Goal: Task Accomplishment & Management: Complete application form

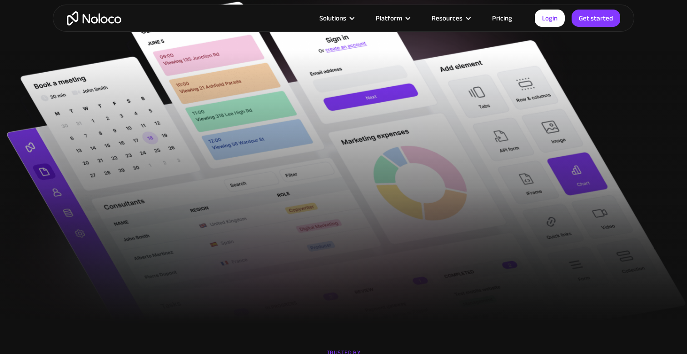
scroll to position [365, 0]
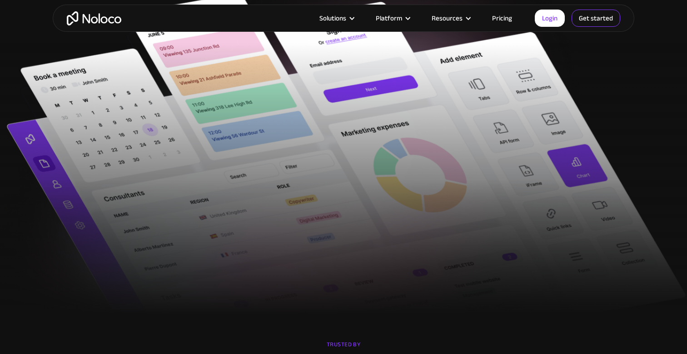
click at [0, 0] on link "Get started" at bounding box center [0, 0] width 0 height 0
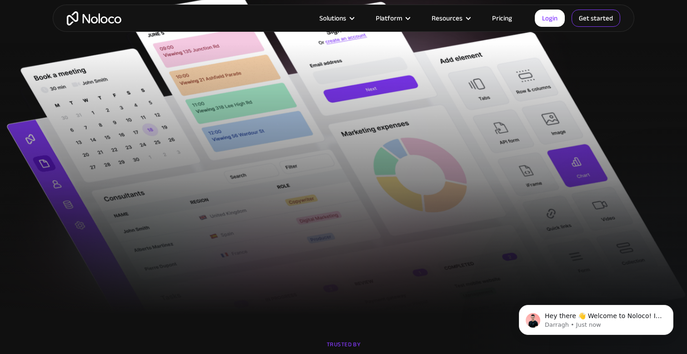
scroll to position [0, 0]
click at [585, 22] on link "Get started" at bounding box center [595, 18] width 49 height 17
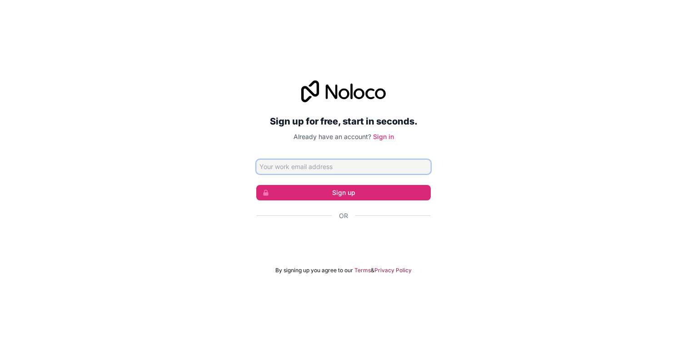
click at [295, 171] on input "Email address" at bounding box center [343, 166] width 174 height 15
type input "alexstoesslein@web.de"
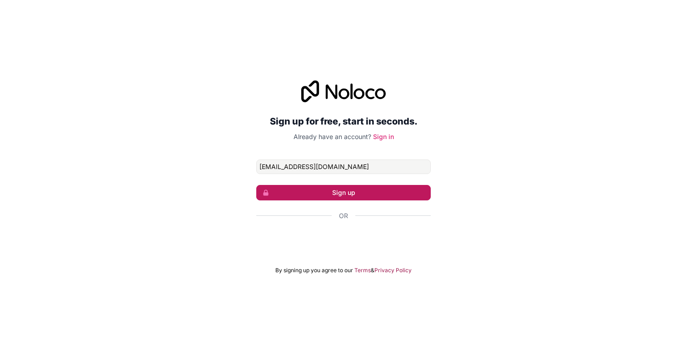
click at [310, 192] on button "Sign up" at bounding box center [343, 192] width 174 height 15
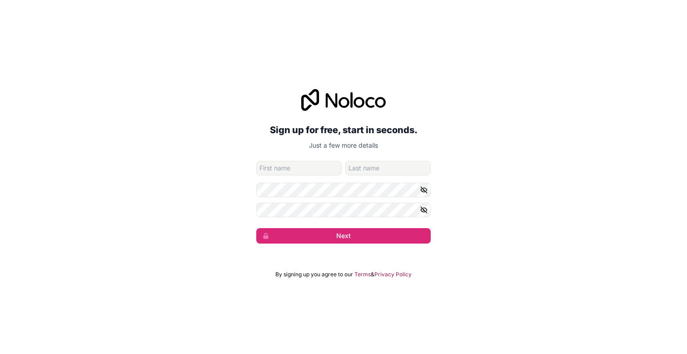
click at [280, 169] on input "given-name" at bounding box center [298, 168] width 85 height 15
click at [256, 165] on protonpass-control-81b7 at bounding box center [256, 168] width 0 height 15
click at [297, 169] on input "given-name" at bounding box center [298, 168] width 85 height 15
type input "Alexander"
type input "Stößlein"
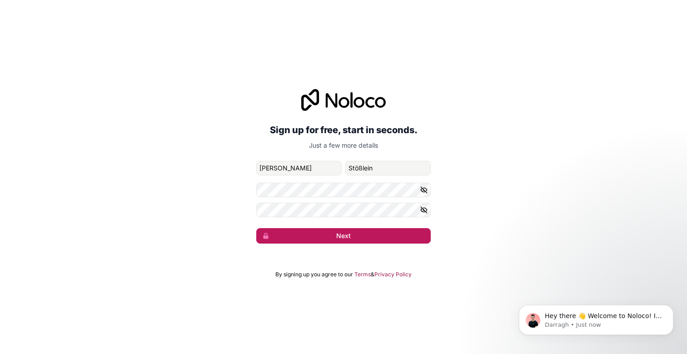
click at [395, 235] on button "Next" at bounding box center [343, 235] width 174 height 15
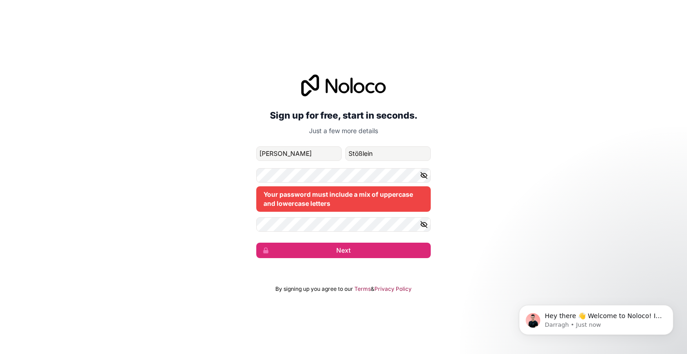
click at [426, 174] on icon "button" at bounding box center [424, 175] width 6 height 4
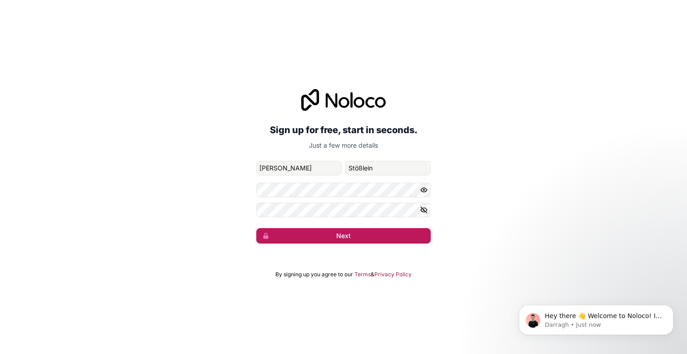
click at [349, 233] on button "Next" at bounding box center [343, 235] width 174 height 15
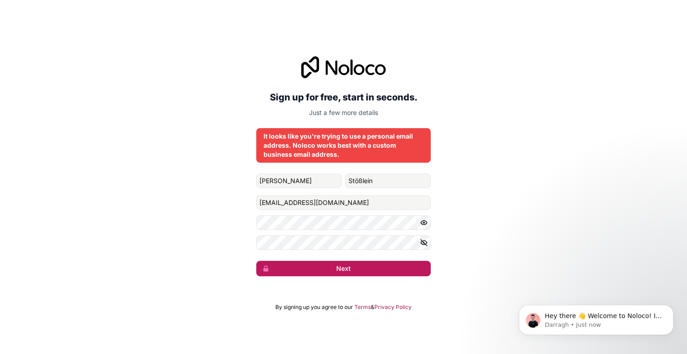
click at [346, 265] on button "Next" at bounding box center [343, 268] width 174 height 15
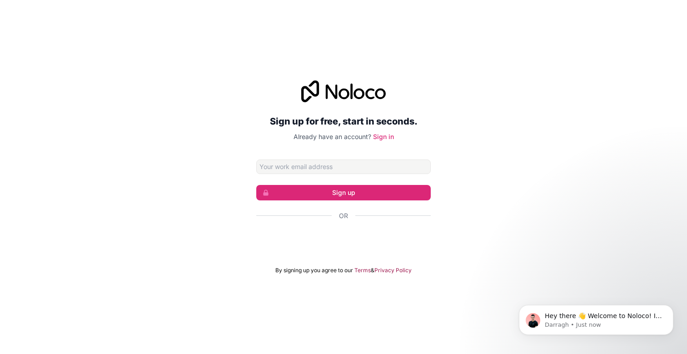
click at [232, 197] on div "Sign up for free, start in seconds. Already have an account? Sign in Sign up Or…" at bounding box center [343, 177] width 687 height 219
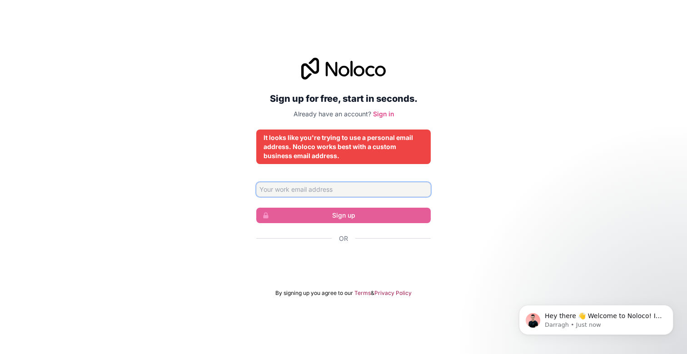
click at [352, 192] on input "Email address" at bounding box center [343, 189] width 174 height 15
type input "stoesslein@alike.media"
click at [447, 222] on div "Sign up for free, start in seconds. Already have an account? Sign in It looks l…" at bounding box center [343, 177] width 687 height 264
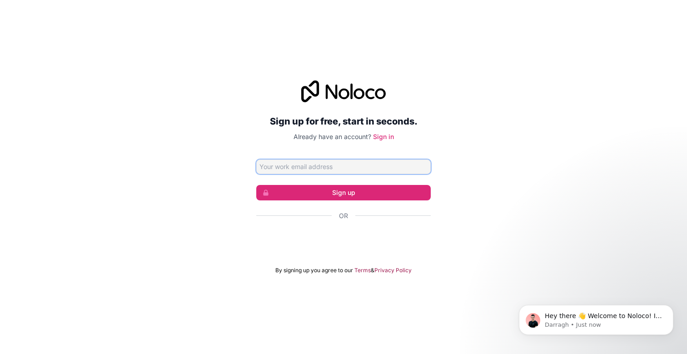
type input "[EMAIL_ADDRESS][DOMAIN_NAME]"
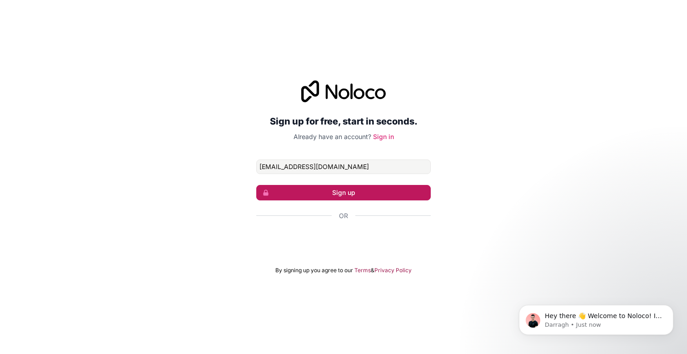
click at [334, 194] on button "Sign up" at bounding box center [343, 192] width 174 height 15
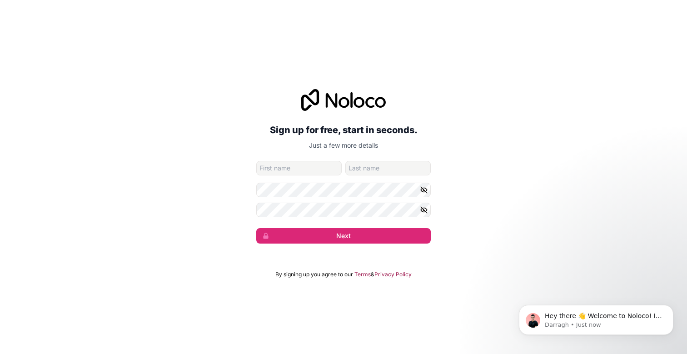
click at [300, 170] on input "given-name" at bounding box center [298, 168] width 85 height 15
type input "Alexander"
click at [375, 163] on input "family-name" at bounding box center [387, 168] width 85 height 15
type input "Stößlein"
click at [422, 188] on icon "button" at bounding box center [424, 190] width 8 height 8
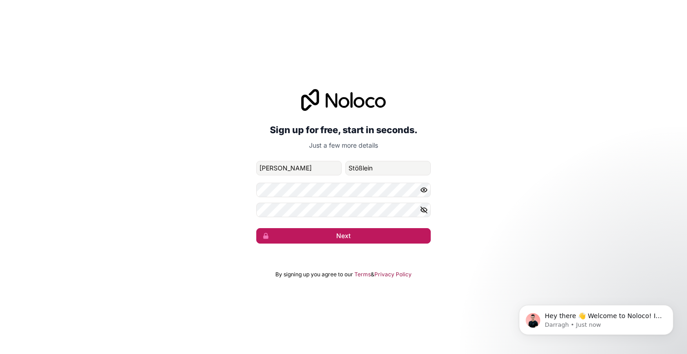
click at [322, 241] on button "Next" at bounding box center [343, 235] width 174 height 15
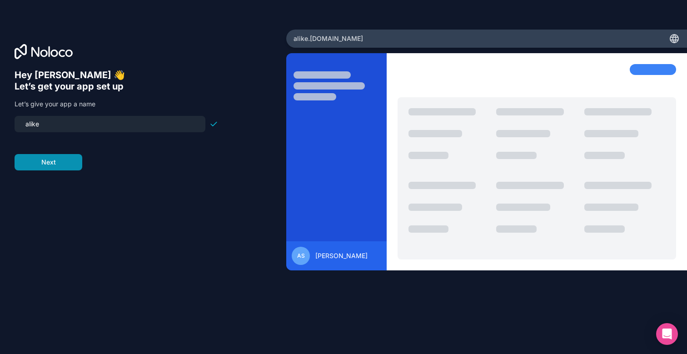
click at [51, 163] on button "Next" at bounding box center [49, 162] width 68 height 16
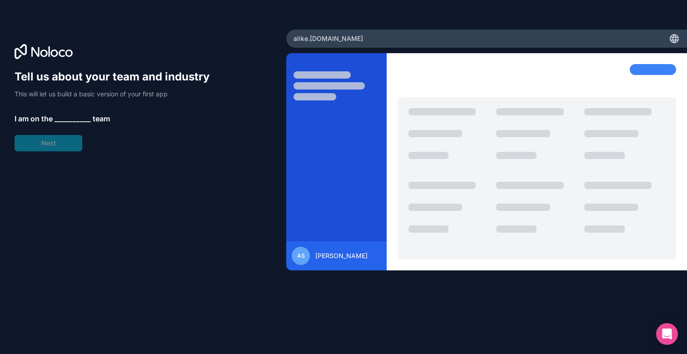
click at [57, 118] on span "__________" at bounding box center [73, 118] width 36 height 11
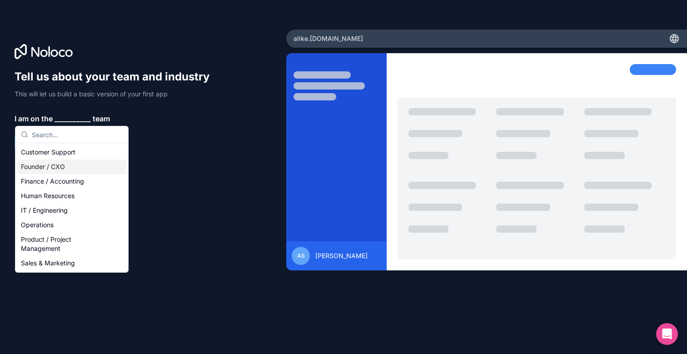
click at [65, 167] on div "Founder / CXO" at bounding box center [71, 166] width 109 height 15
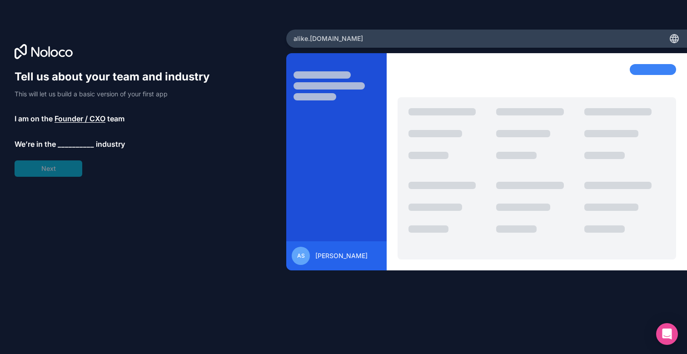
click at [70, 144] on span "__________" at bounding box center [76, 144] width 36 height 11
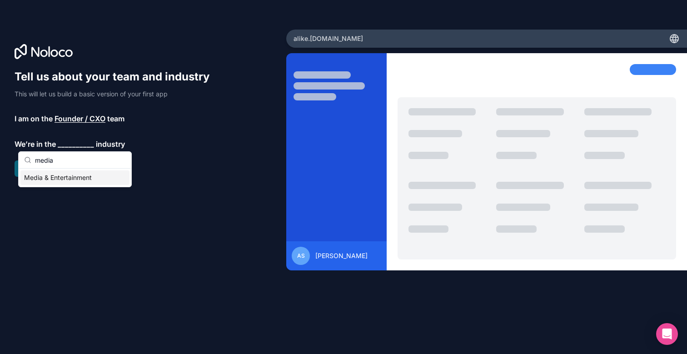
type input "media"
click at [60, 179] on div "Media & Entertainment" at bounding box center [74, 177] width 109 height 15
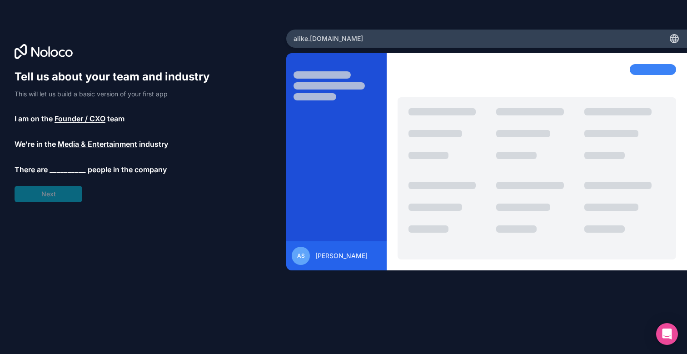
click at [60, 168] on span "__________" at bounding box center [68, 169] width 36 height 11
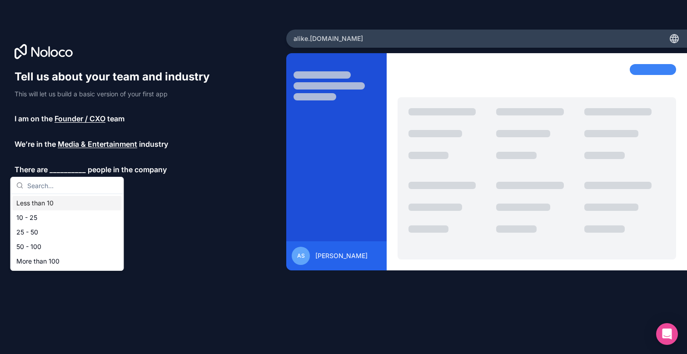
click at [56, 202] on div "Less than 10" at bounding box center [67, 203] width 109 height 15
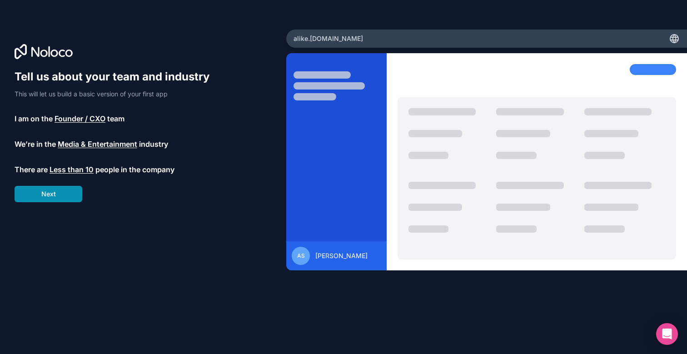
click at [50, 192] on button "Next" at bounding box center [49, 194] width 68 height 16
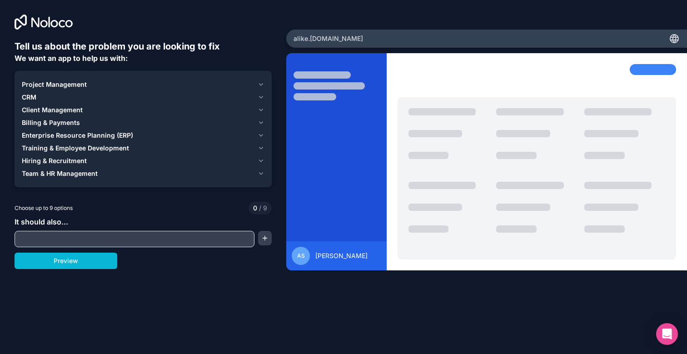
click at [98, 238] on input "text" at bounding box center [134, 239] width 235 height 13
click at [267, 237] on button "button" at bounding box center [265, 238] width 14 height 15
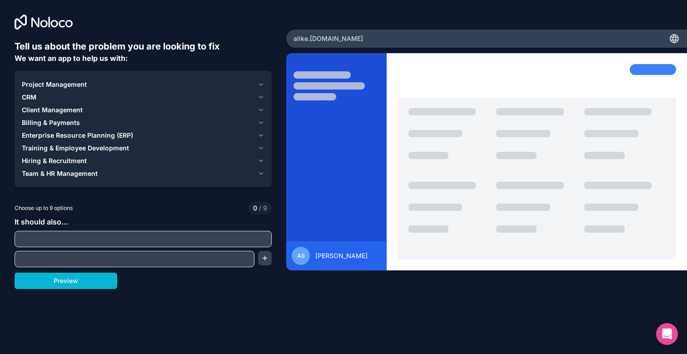
click at [228, 238] on input "text" at bounding box center [143, 239] width 253 height 13
click at [260, 206] on span "/" at bounding box center [260, 208] width 2 height 8
click at [104, 280] on button "Preview" at bounding box center [66, 281] width 103 height 16
click at [259, 171] on icon "button" at bounding box center [261, 173] width 7 height 7
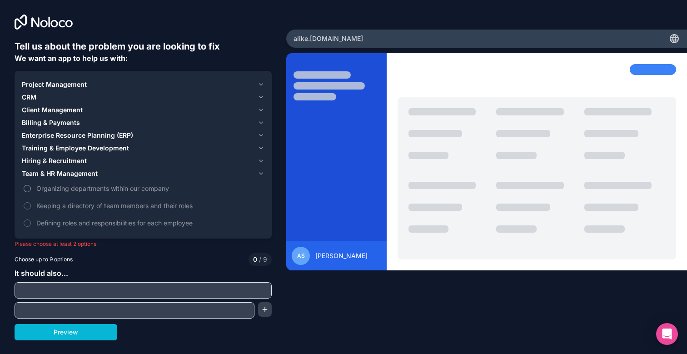
click at [73, 191] on span "Organizing departments within our company" at bounding box center [149, 189] width 226 height 10
click at [31, 191] on button "Organizing departments within our company" at bounding box center [27, 188] width 7 height 7
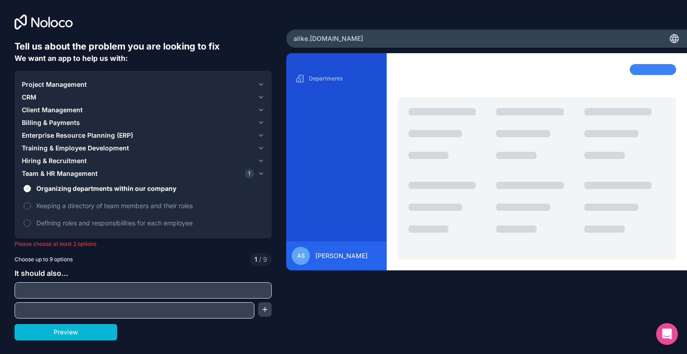
click at [80, 160] on span "Hiring & Recruitment" at bounding box center [54, 160] width 65 height 9
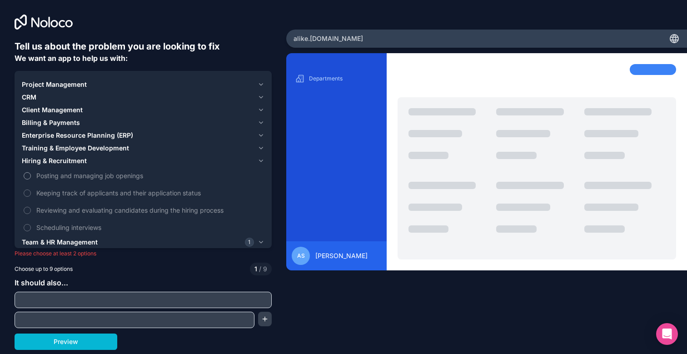
click at [79, 175] on span "Posting and managing job openings" at bounding box center [149, 176] width 226 height 10
click at [31, 175] on button "Posting and managing job openings" at bounding box center [27, 175] width 7 height 7
click at [81, 194] on span "Keeping track of applicants and their application status" at bounding box center [149, 193] width 226 height 10
click at [31, 194] on button "Keeping track of applicants and their application status" at bounding box center [27, 192] width 7 height 7
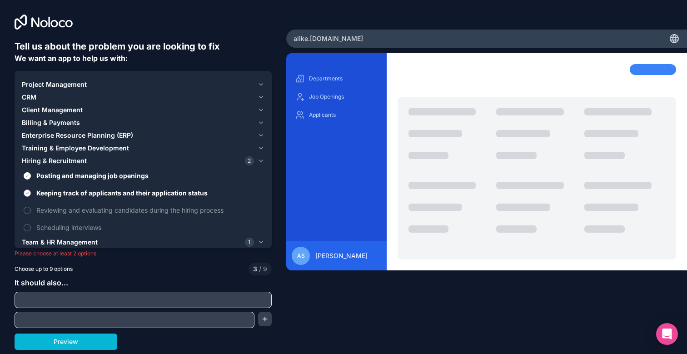
click at [81, 194] on span "Keeping track of applicants and their application status" at bounding box center [149, 193] width 226 height 10
click at [31, 194] on button "Keeping track of applicants and their application status" at bounding box center [27, 192] width 7 height 7
click at [81, 194] on span "Keeping track of applicants and their application status" at bounding box center [149, 193] width 226 height 10
click at [31, 194] on button "Keeping track of applicants and their application status" at bounding box center [27, 192] width 7 height 7
click at [69, 163] on span "Hiring & Recruitment" at bounding box center [54, 160] width 65 height 9
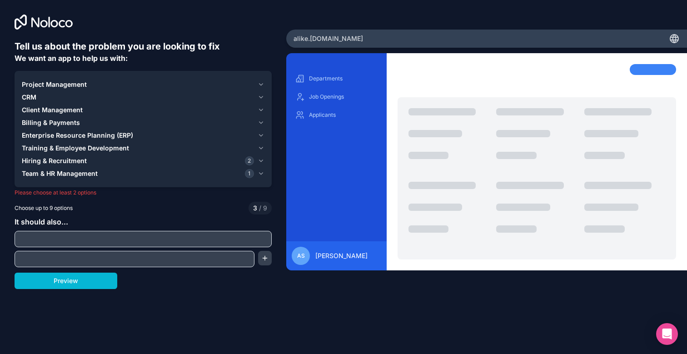
click at [69, 163] on span "Hiring & Recruitment" at bounding box center [54, 160] width 65 height 9
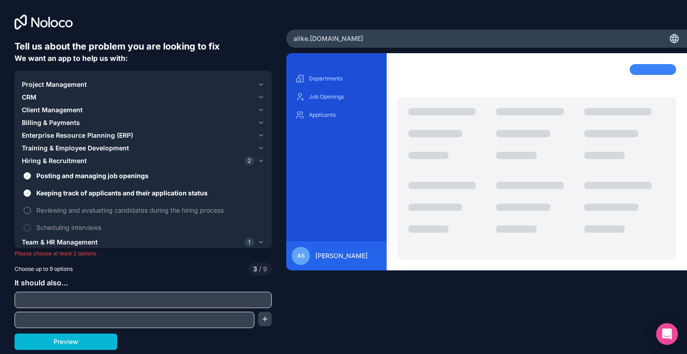
click at [67, 209] on span "Reviewing and evaluating candidates during the hiring process" at bounding box center [149, 210] width 226 height 10
click at [31, 209] on button "Reviewing and evaluating candidates during the hiring process" at bounding box center [27, 210] width 7 height 7
click at [73, 135] on span "Enterprise Resource Planning (ERP)" at bounding box center [77, 135] width 111 height 9
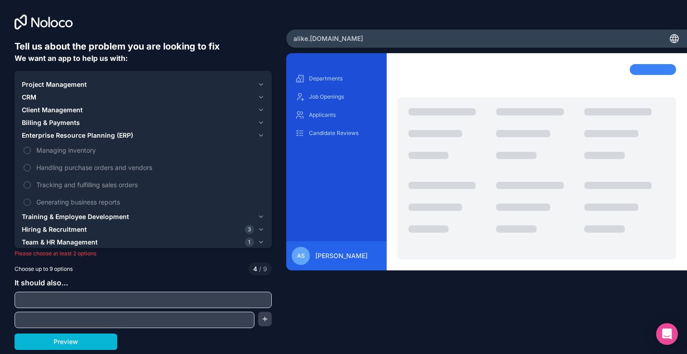
click at [76, 134] on span "Enterprise Resource Planning (ERP)" at bounding box center [77, 135] width 111 height 9
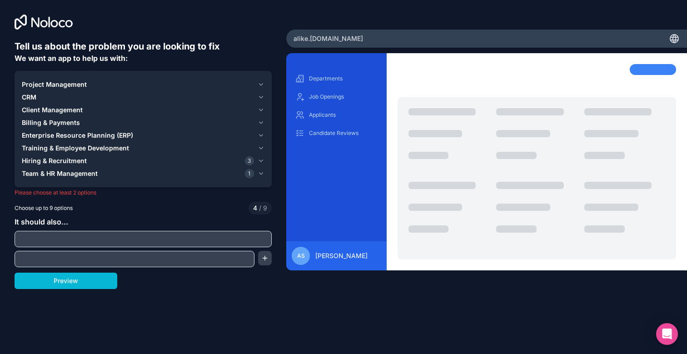
click at [61, 124] on span "Billing & Payments" at bounding box center [51, 122] width 58 height 9
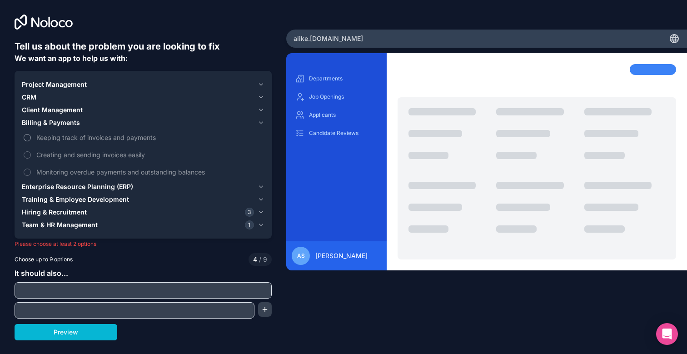
click at [60, 137] on span "Keeping track of invoices and payments" at bounding box center [149, 138] width 226 height 10
click at [31, 137] on button "Keeping track of invoices and payments" at bounding box center [27, 137] width 7 height 7
click at [62, 155] on span "Creating and sending invoices easily" at bounding box center [149, 155] width 226 height 10
click at [31, 155] on button "Creating and sending invoices easily" at bounding box center [27, 154] width 7 height 7
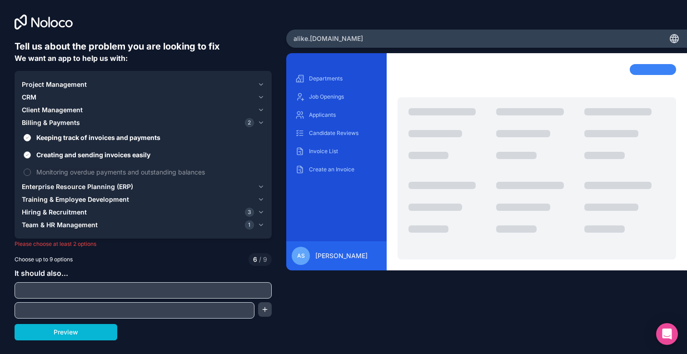
click at [67, 154] on span "Creating and sending invoices easily" at bounding box center [149, 155] width 226 height 10
click at [31, 154] on button "Creating and sending invoices easily" at bounding box center [27, 154] width 7 height 7
click at [70, 174] on span "Monitoring overdue payments and outstanding balances" at bounding box center [149, 172] width 226 height 10
click at [31, 174] on button "Monitoring overdue payments and outstanding balances" at bounding box center [27, 172] width 7 height 7
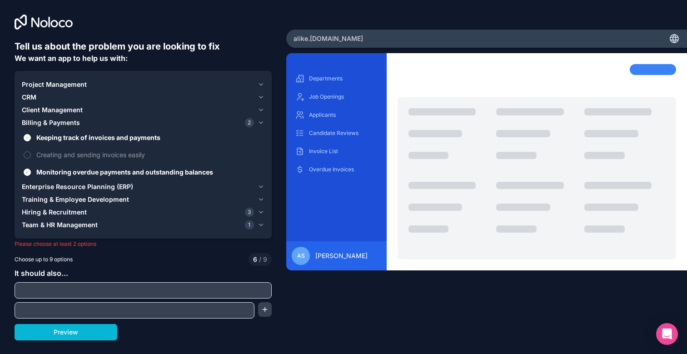
click at [58, 113] on span "Client Management" at bounding box center [52, 109] width 61 height 9
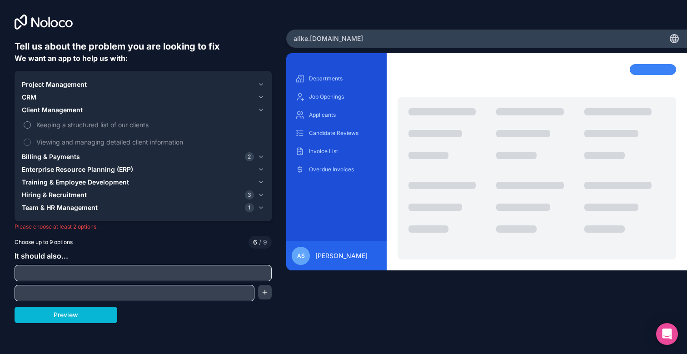
click at [61, 123] on span "Keeping a structured list of our clients" at bounding box center [149, 125] width 226 height 10
click at [31, 123] on button "Keeping a structured list of our clients" at bounding box center [27, 124] width 7 height 7
click at [67, 141] on span "Viewing and managing detailed client information" at bounding box center [149, 142] width 226 height 10
click at [31, 141] on button "Viewing and managing detailed client information" at bounding box center [27, 142] width 7 height 7
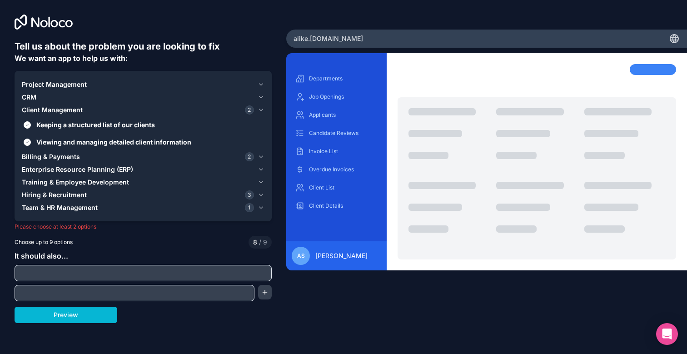
click at [35, 94] on span "CRM" at bounding box center [29, 97] width 15 height 9
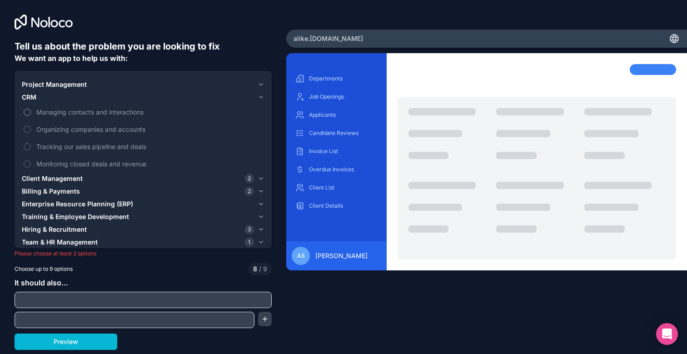
click at [60, 111] on span "Managing contacts and interactions" at bounding box center [149, 112] width 226 height 10
click at [31, 111] on button "Managing contacts and interactions" at bounding box center [27, 112] width 7 height 7
click at [65, 129] on span "Organizing companies and accounts" at bounding box center [149, 129] width 226 height 10
click at [51, 130] on span "Organizing companies and accounts" at bounding box center [149, 129] width 226 height 10
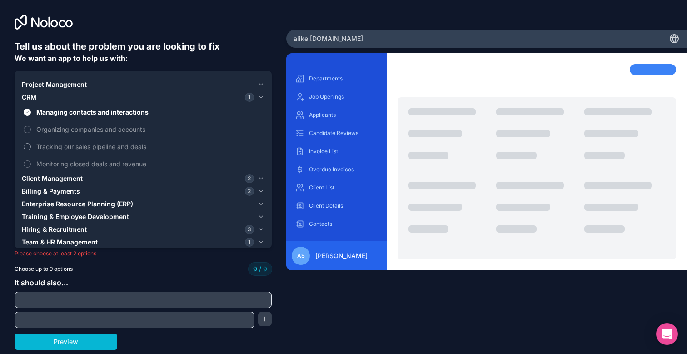
click at [53, 144] on span "Tracking our sales pipeline and deals" at bounding box center [149, 147] width 226 height 10
click at [62, 82] on span "Project Management" at bounding box center [54, 84] width 65 height 9
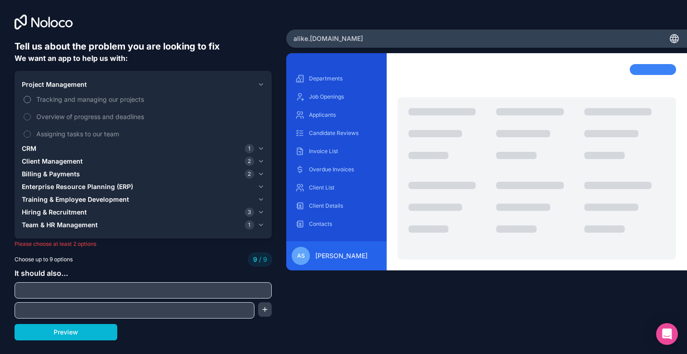
click at [65, 100] on span "Tracking and managing our projects" at bounding box center [149, 99] width 226 height 10
click at [61, 174] on span "Billing & Payments" at bounding box center [51, 173] width 58 height 9
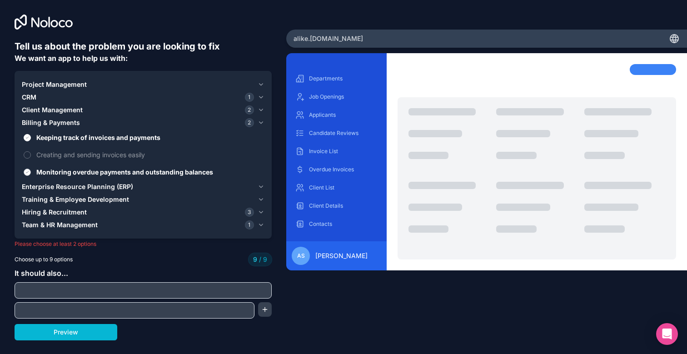
click at [64, 172] on span "Monitoring overdue payments and outstanding balances" at bounding box center [149, 172] width 226 height 10
click at [31, 172] on button "Monitoring overdue payments and outstanding balances" at bounding box center [27, 172] width 7 height 7
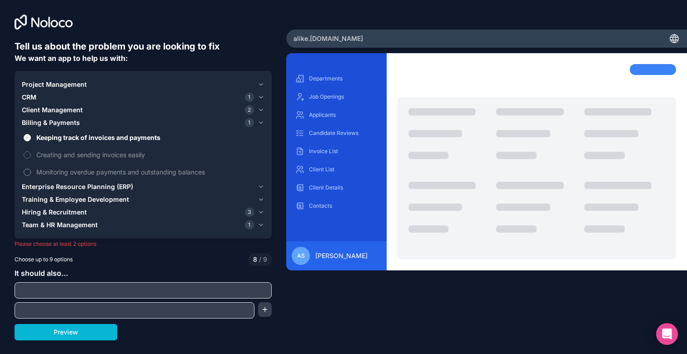
click at [66, 172] on span "Monitoring overdue payments and outstanding balances" at bounding box center [149, 172] width 226 height 10
click at [31, 172] on button "Monitoring overdue payments and outstanding balances" at bounding box center [27, 172] width 7 height 7
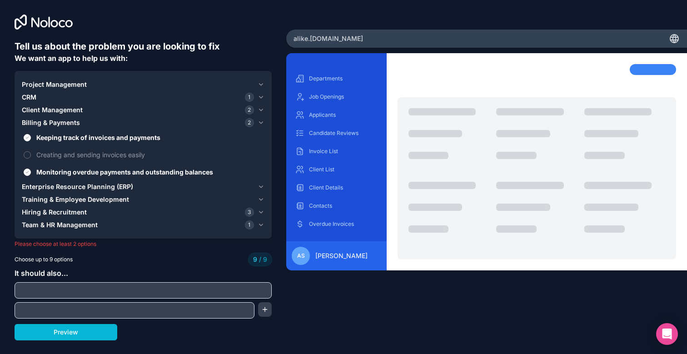
click at [67, 201] on span "Training & Employee Development" at bounding box center [75, 199] width 107 height 9
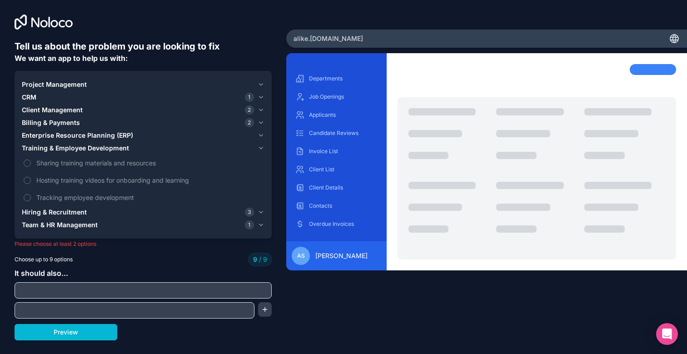
click at [60, 211] on span "Hiring & Recruitment" at bounding box center [54, 212] width 65 height 9
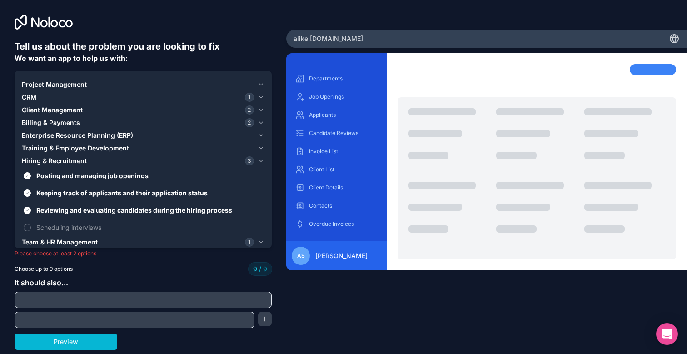
click at [60, 239] on span "Team & HR Management" at bounding box center [60, 242] width 76 height 9
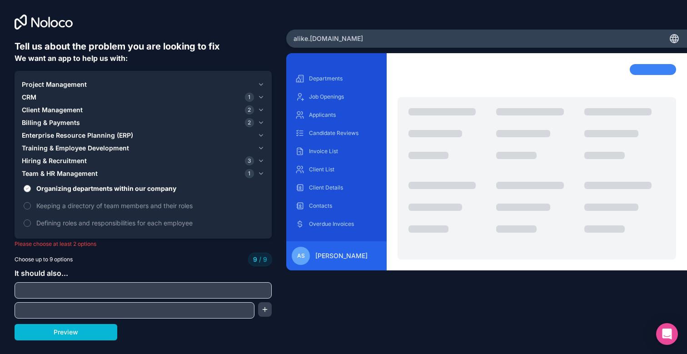
click at [61, 189] on span "Organizing departments within our company" at bounding box center [149, 189] width 226 height 10
click at [31, 189] on button "Organizing departments within our company" at bounding box center [27, 188] width 7 height 7
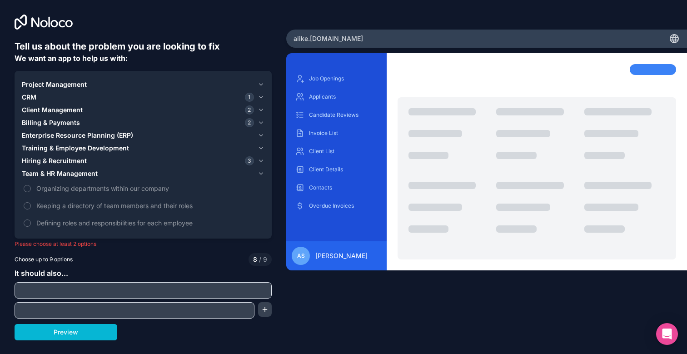
click at [58, 84] on span "Project Management" at bounding box center [54, 84] width 65 height 9
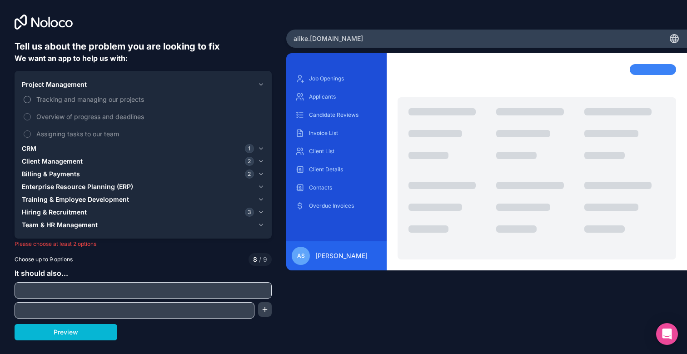
click at [56, 100] on span "Tracking and managing our projects" at bounding box center [149, 99] width 226 height 10
click at [31, 100] on button "Tracking and managing our projects" at bounding box center [27, 99] width 7 height 7
click at [58, 114] on span "Overview of progress and deadlines" at bounding box center [149, 117] width 226 height 10
click at [54, 173] on span "Billing & Payments" at bounding box center [51, 173] width 58 height 9
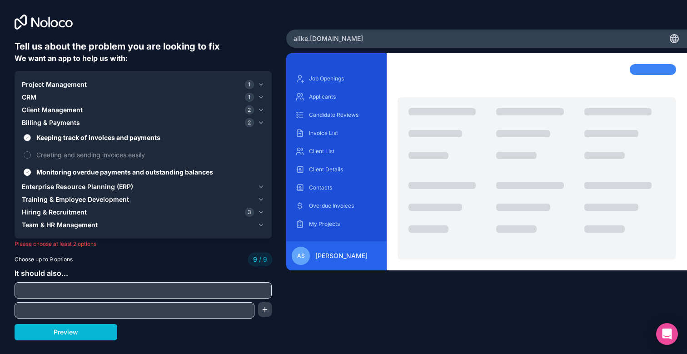
click at [60, 136] on span "Keeping track of invoices and payments" at bounding box center [149, 138] width 226 height 10
click at [31, 136] on button "Keeping track of invoices and payments" at bounding box center [27, 137] width 7 height 7
click at [61, 171] on span "Monitoring overdue payments and outstanding balances" at bounding box center [149, 172] width 226 height 10
click at [31, 171] on button "Monitoring overdue payments and outstanding balances" at bounding box center [27, 172] width 7 height 7
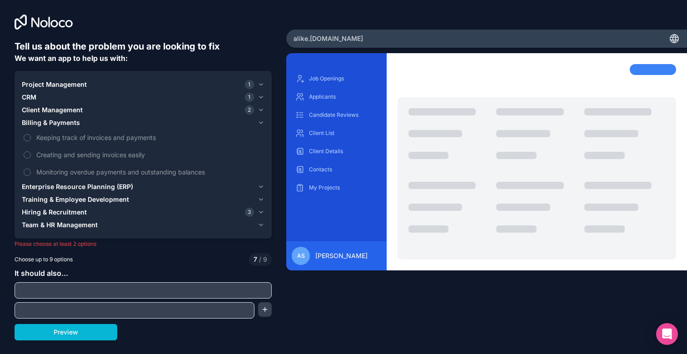
click at [50, 87] on span "Project Management" at bounding box center [54, 84] width 65 height 9
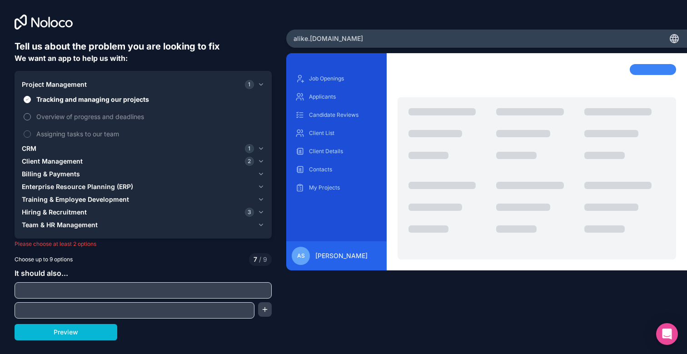
click at [44, 114] on span "Overview of progress and deadlines" at bounding box center [149, 117] width 226 height 10
click at [31, 114] on button "Overview of progress and deadlines" at bounding box center [27, 116] width 7 height 7
click at [51, 134] on span "Assigning tasks to our team" at bounding box center [149, 134] width 226 height 10
click at [31, 134] on button "Assigning tasks to our team" at bounding box center [27, 133] width 7 height 7
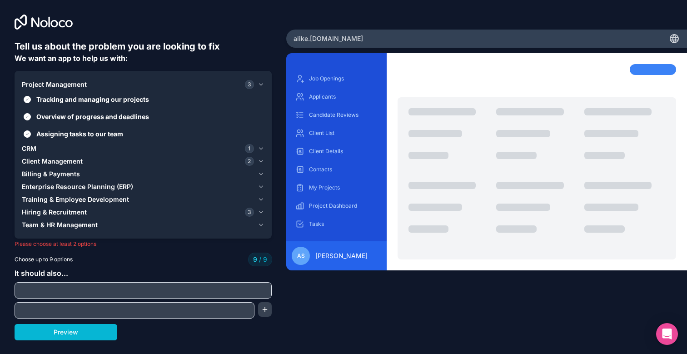
click at [32, 144] on span "CRM" at bounding box center [29, 148] width 15 height 9
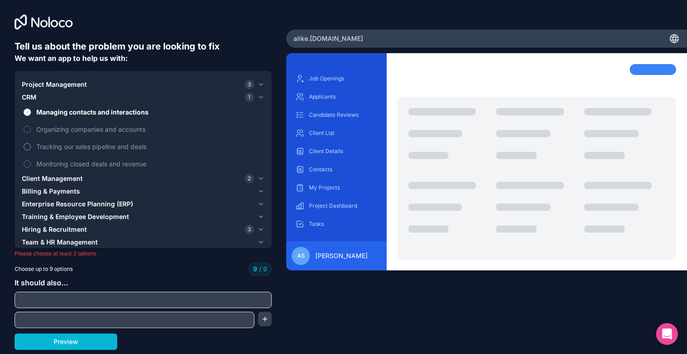
click at [53, 145] on span "Tracking our sales pipeline and deals" at bounding box center [149, 147] width 226 height 10
click at [61, 344] on button "Preview" at bounding box center [66, 341] width 103 height 16
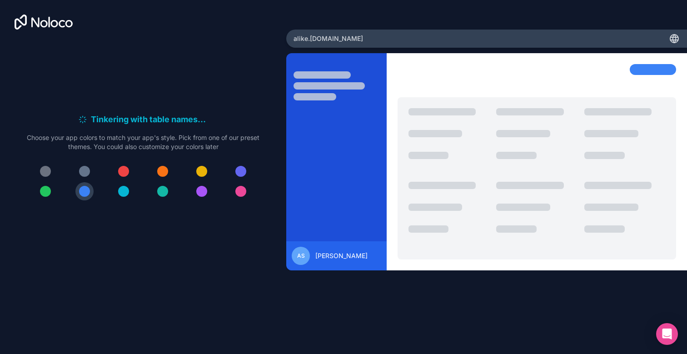
click at [45, 169] on div at bounding box center [45, 171] width 11 height 11
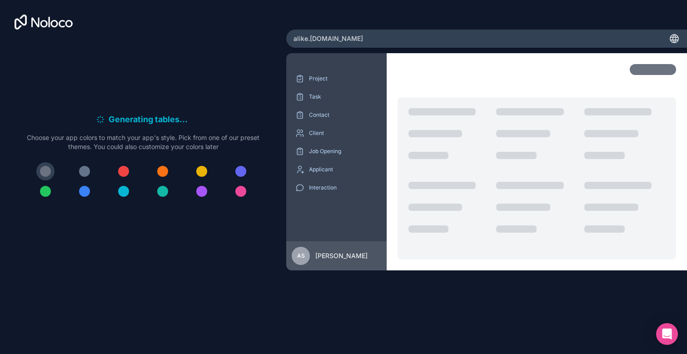
click at [86, 168] on div at bounding box center [84, 171] width 11 height 11
click at [42, 169] on div at bounding box center [45, 171] width 11 height 11
click at [84, 171] on div at bounding box center [84, 171] width 11 height 11
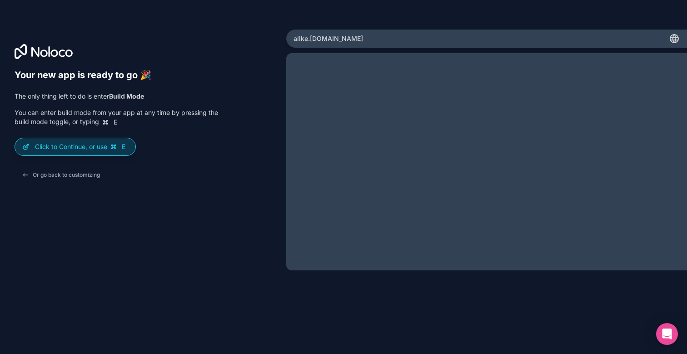
click at [114, 144] on icon at bounding box center [113, 146] width 7 height 7
